Goal: Information Seeking & Learning: Understand process/instructions

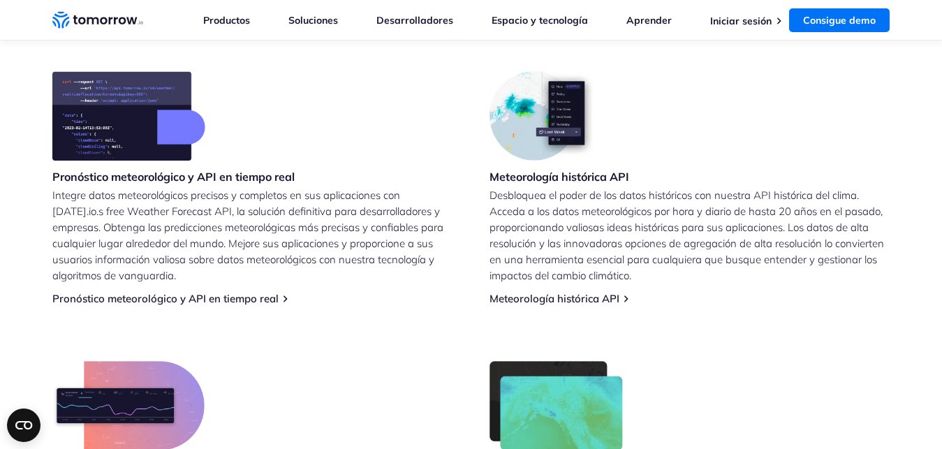
scroll to position [142, 0]
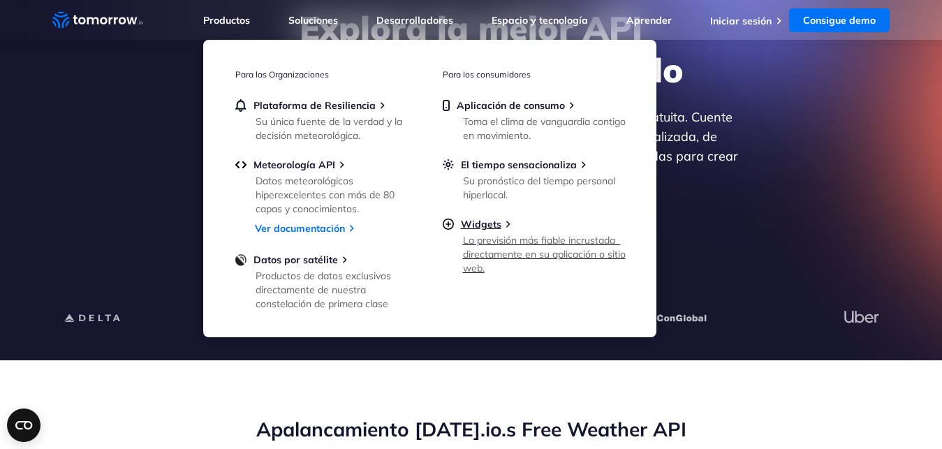
click at [500, 244] on div "La previsión más fiable incrustada  directamente en su aplicación o sitio web." at bounding box center [544, 254] width 163 height 42
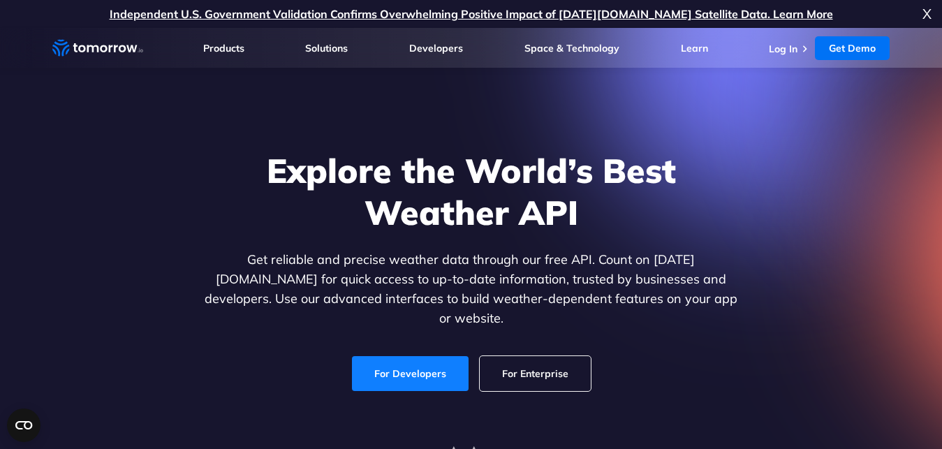
click at [406, 356] on link "For Developers" at bounding box center [410, 373] width 117 height 35
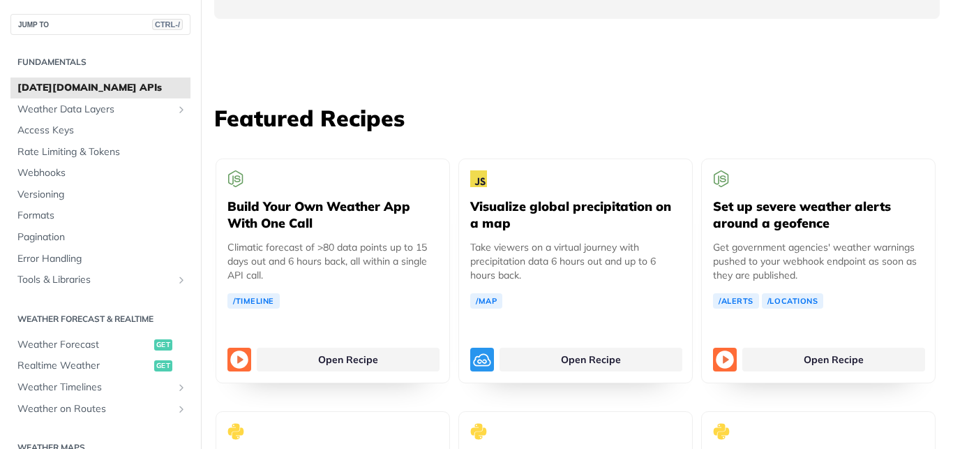
scroll to position [2513, 0]
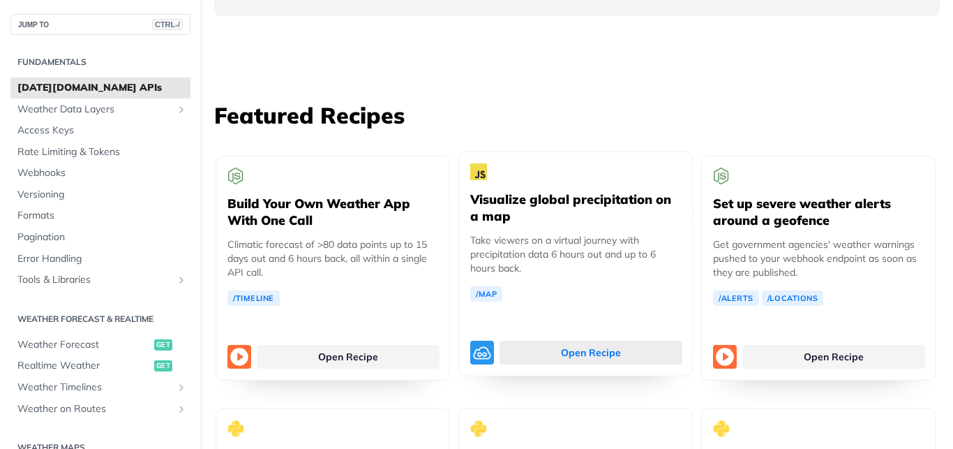
click at [577, 341] on link "Open Recipe" at bounding box center [591, 353] width 183 height 24
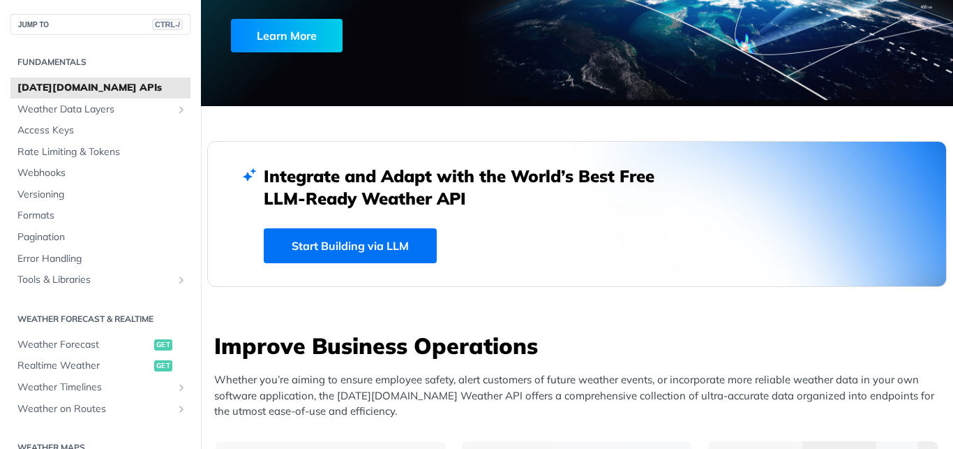
scroll to position [251, 0]
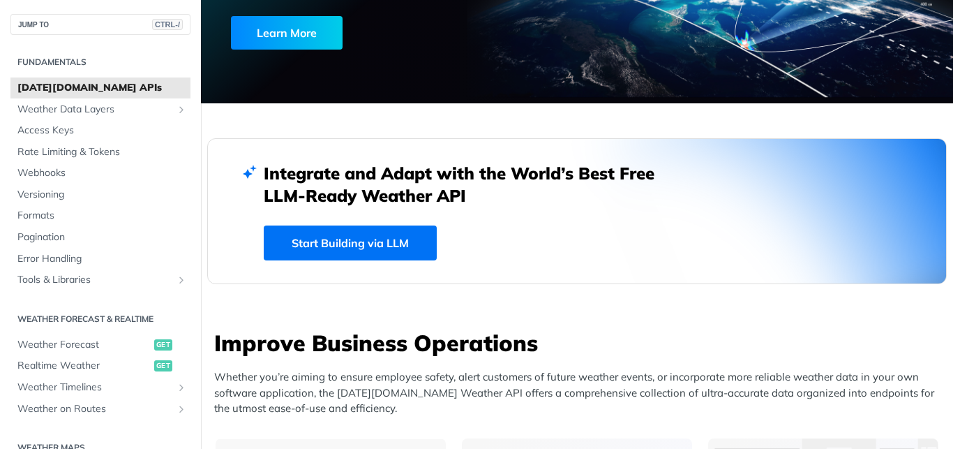
click at [366, 248] on link "Start Building via LLM" at bounding box center [350, 242] width 173 height 35
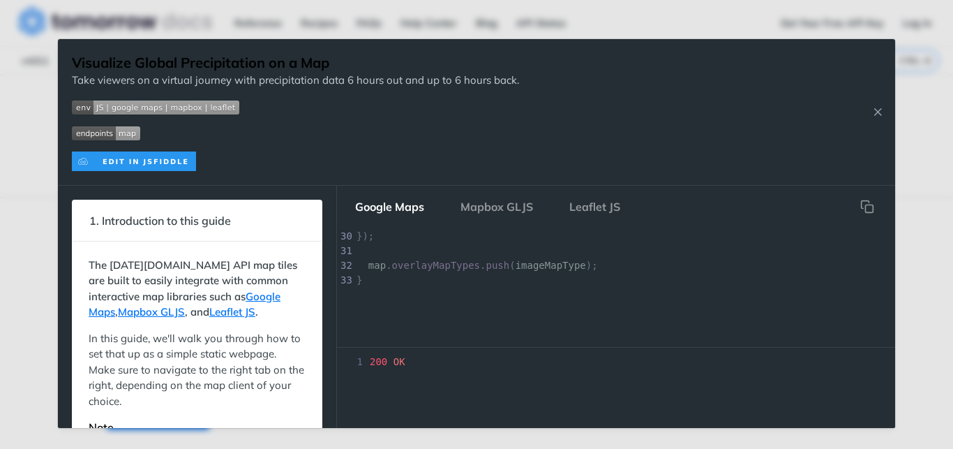
scroll to position [438, 0]
click at [875, 114] on icon "Close Recipe" at bounding box center [878, 111] width 13 height 13
